Goal: Navigation & Orientation: Understand site structure

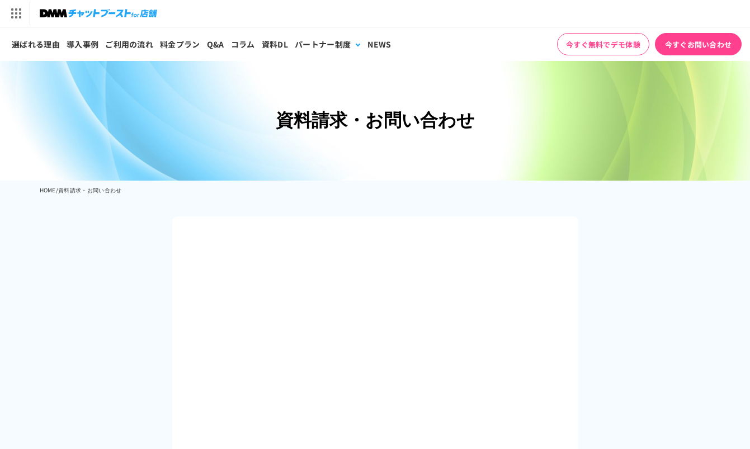
click at [456, 174] on div "資料請求・お問い合わせ" at bounding box center [375, 103] width 750 height 153
drag, startPoint x: 98, startPoint y: 43, endPoint x: 107, endPoint y: 43, distance: 8.9
click at [98, 43] on link "導入事例" at bounding box center [82, 44] width 39 height 34
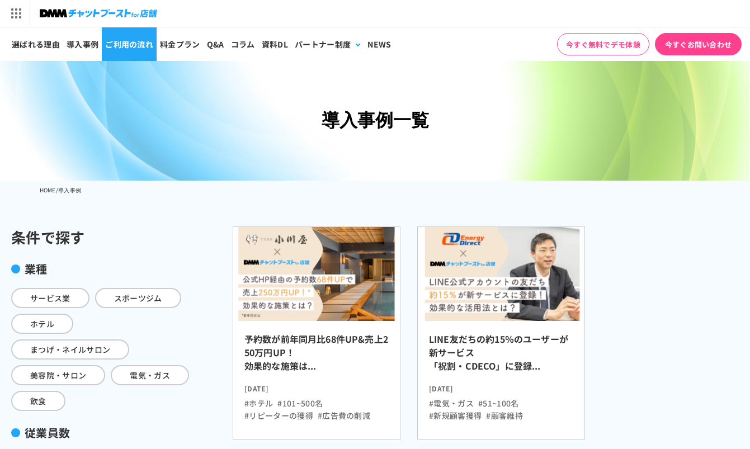
click at [157, 46] on link "ご利用の流れ" at bounding box center [129, 44] width 55 height 34
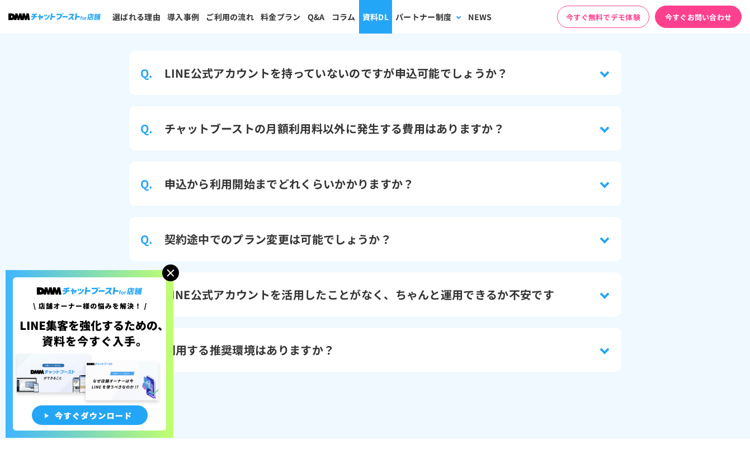
scroll to position [4860, 0]
